Goal: Transaction & Acquisition: Purchase product/service

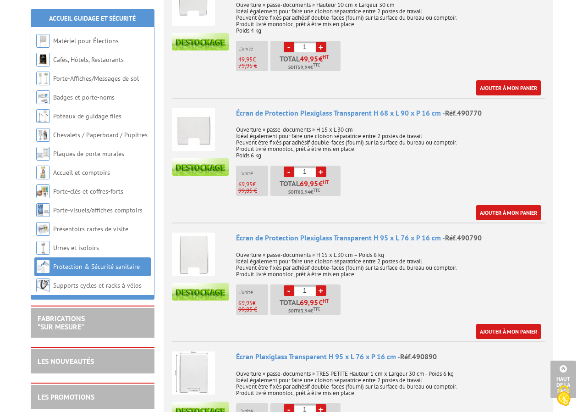
scroll to position [459, 0]
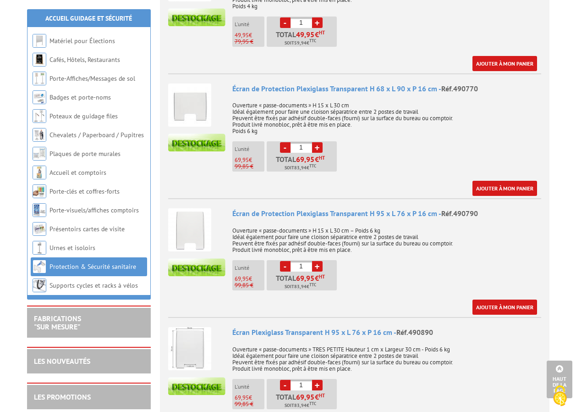
click at [315, 261] on link "+" at bounding box center [317, 266] width 11 height 11
click at [318, 261] on link "+" at bounding box center [317, 266] width 11 height 11
click at [316, 261] on link "+" at bounding box center [317, 266] width 11 height 11
type input "5"
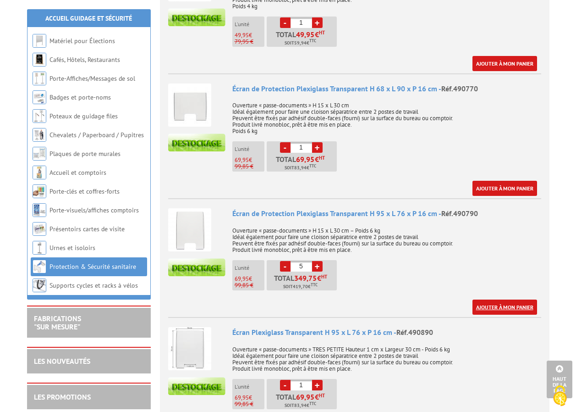
click at [499, 299] on link "Ajouter à mon panier" at bounding box center [505, 306] width 65 height 15
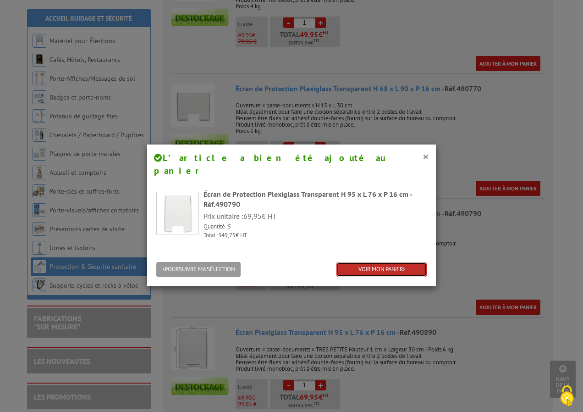
click at [376, 262] on link "VOIR MON PANIER" at bounding box center [382, 269] width 90 height 15
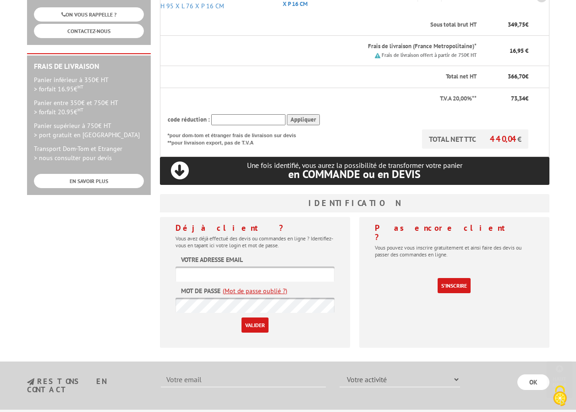
scroll to position [229, 0]
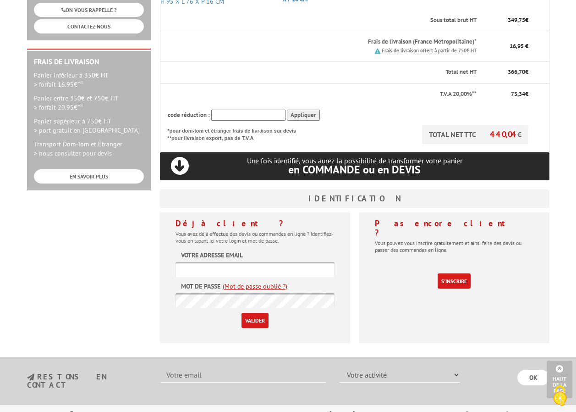
click at [259, 262] on input "text" at bounding box center [255, 269] width 159 height 15
type input "phdarde@resopharma.fr"
click at [255, 282] on link "(Mot de passe oublié ?)" at bounding box center [255, 286] width 65 height 9
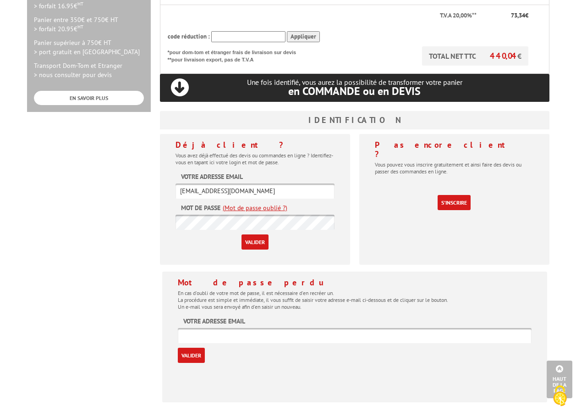
scroll to position [413, 0]
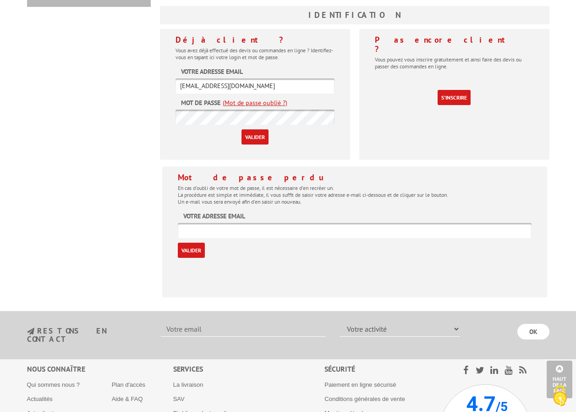
click at [215, 223] on input "text" at bounding box center [355, 230] width 354 height 15
type input "phdarde@resopharma.fr"
click at [194, 243] on input "Valider" at bounding box center [191, 250] width 27 height 15
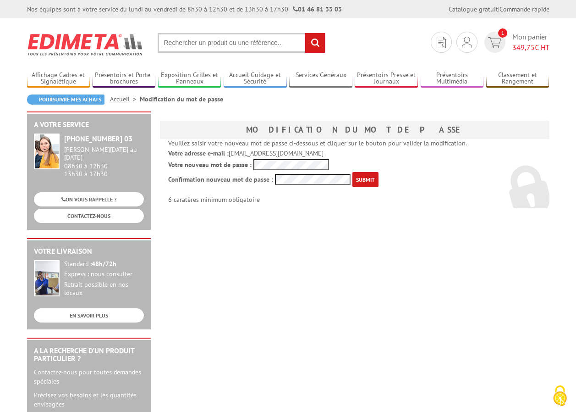
click at [362, 177] on input "submit" at bounding box center [366, 179] width 26 height 15
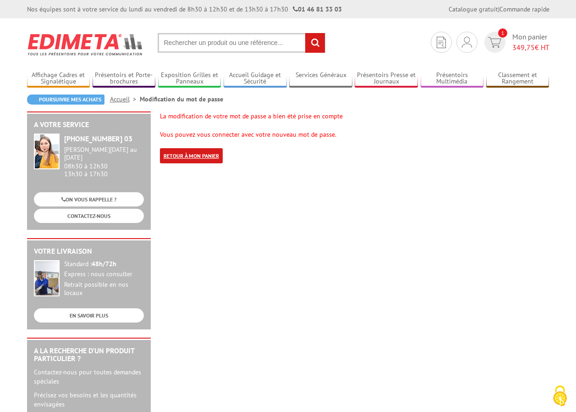
click at [182, 155] on link "Retour à mon panier" at bounding box center [191, 155] width 63 height 15
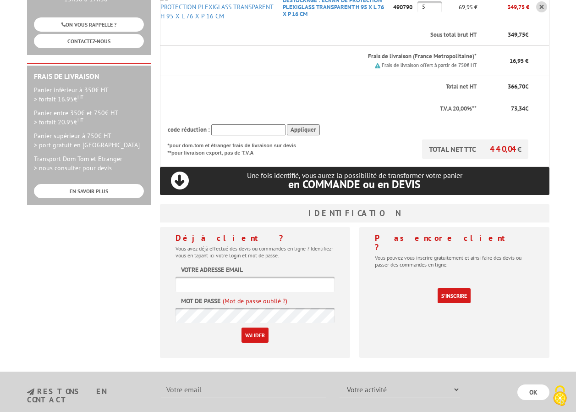
scroll to position [229, 0]
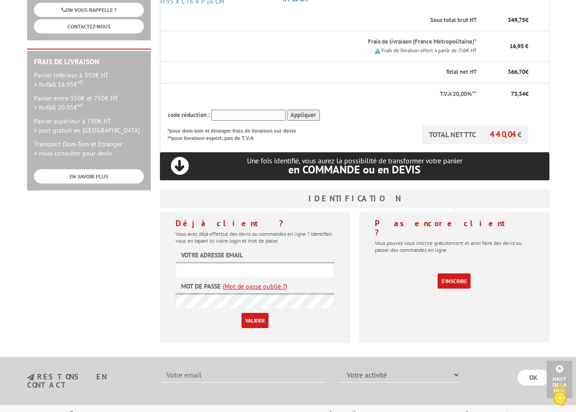
click at [228, 262] on input "text" at bounding box center [255, 269] width 159 height 15
type input "[EMAIL_ADDRESS][DOMAIN_NAME]"
click at [254, 313] on input "Valider" at bounding box center [255, 320] width 27 height 15
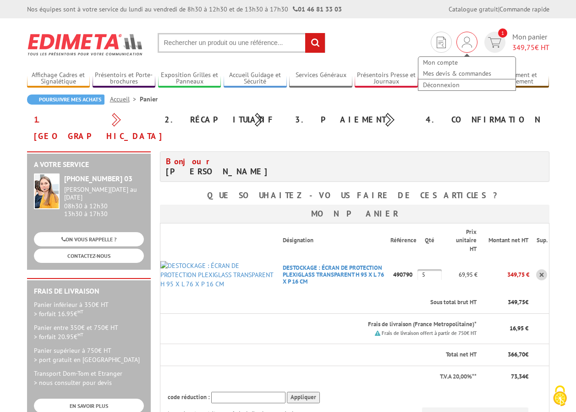
click at [466, 42] on img at bounding box center [467, 42] width 10 height 11
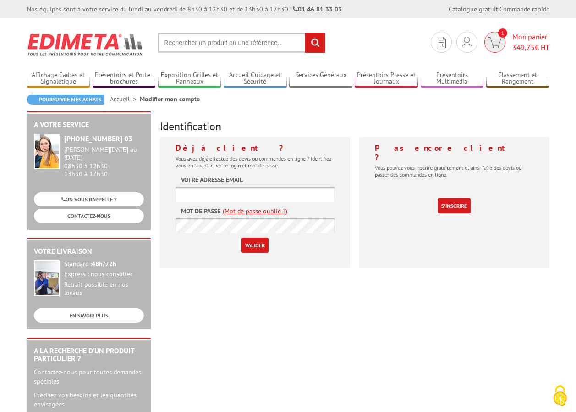
click at [494, 40] on img at bounding box center [494, 42] width 13 height 11
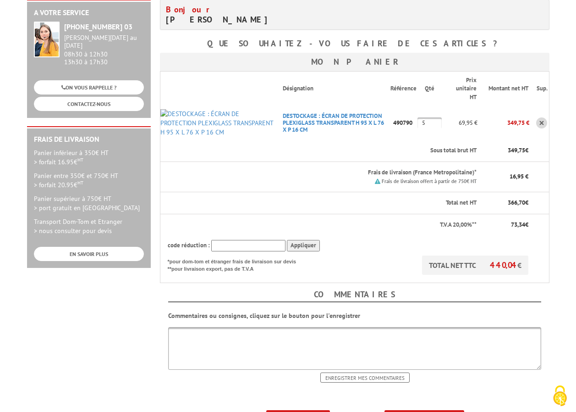
scroll to position [229, 0]
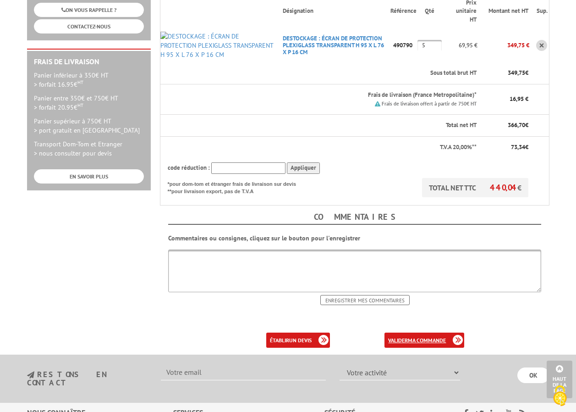
click at [419, 337] on b "ma commande" at bounding box center [427, 340] width 38 height 7
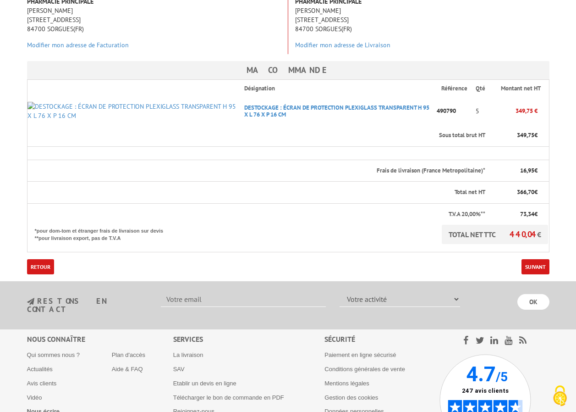
scroll to position [183, 0]
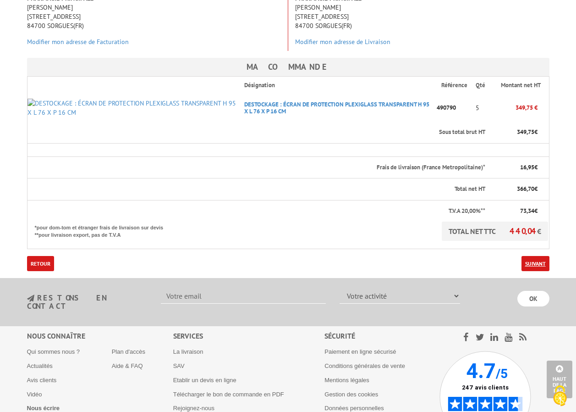
click at [538, 256] on link "Suivant" at bounding box center [536, 263] width 28 height 15
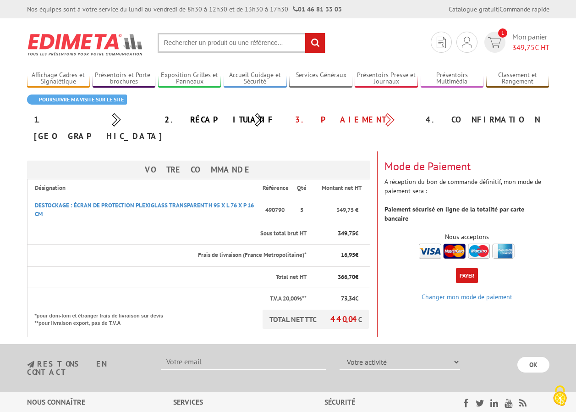
click at [430, 244] on img at bounding box center [467, 251] width 96 height 15
click at [468, 268] on button "Payer" at bounding box center [467, 275] width 22 height 15
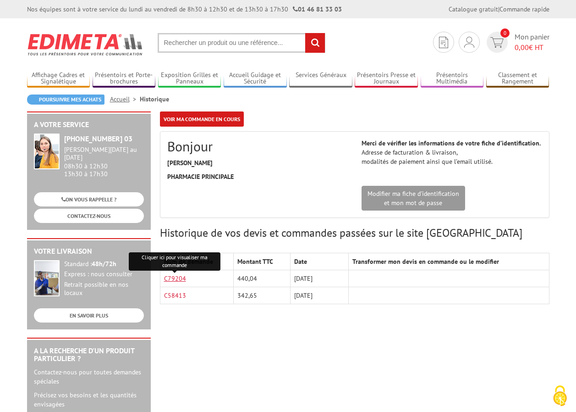
click at [174, 279] on link "C79204" at bounding box center [175, 278] width 22 height 8
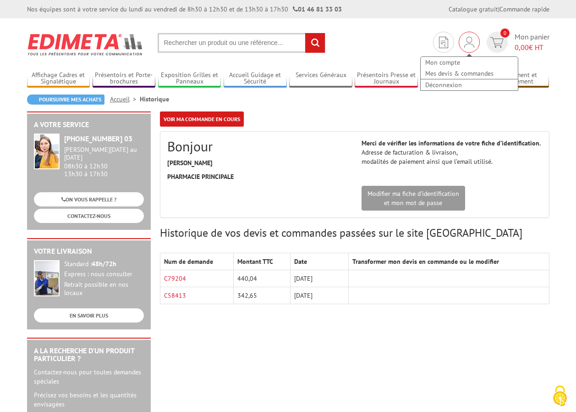
click at [472, 38] on img at bounding box center [470, 42] width 10 height 11
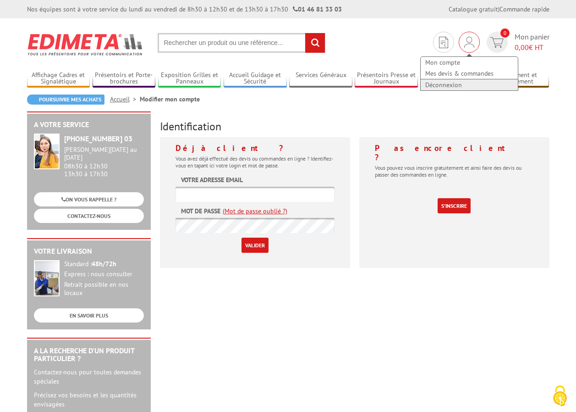
click at [455, 83] on link "Déconnexion" at bounding box center [469, 84] width 97 height 11
